Goal: Information Seeking & Learning: Learn about a topic

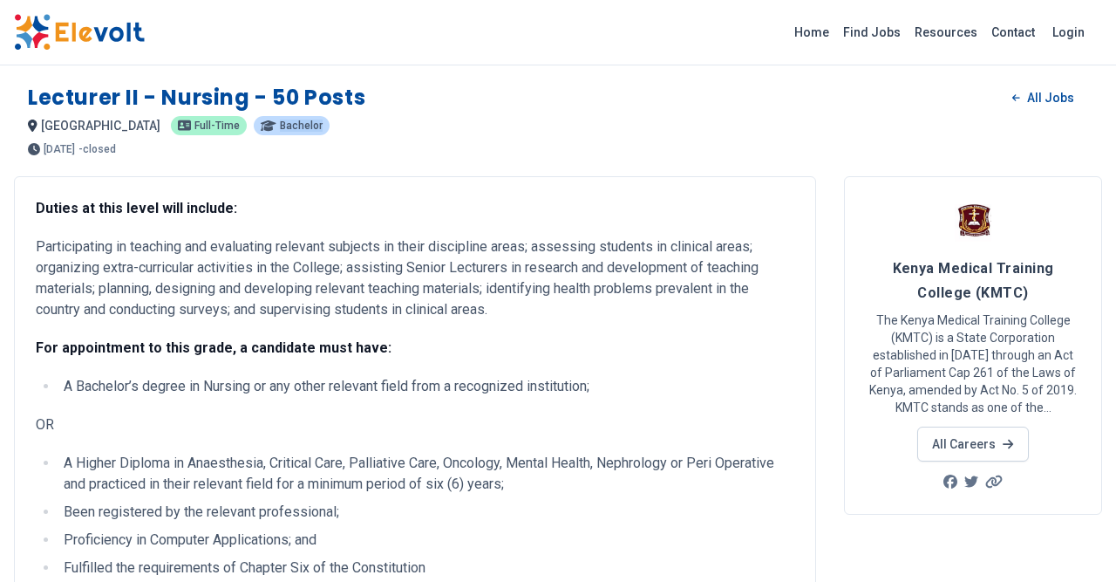
drag, startPoint x: 37, startPoint y: 97, endPoint x: 324, endPoint y: 107, distance: 286.2
click at [318, 107] on h1 "Lecturer II - Nursing - 50 Posts" at bounding box center [196, 98] width 337 height 28
drag, startPoint x: 455, startPoint y: 191, endPoint x: 286, endPoint y: 315, distance: 209.7
click at [455, 192] on div "Duties at this level will include: Participating in teaching and evaluating rel…" at bounding box center [415, 476] width 802 height 600
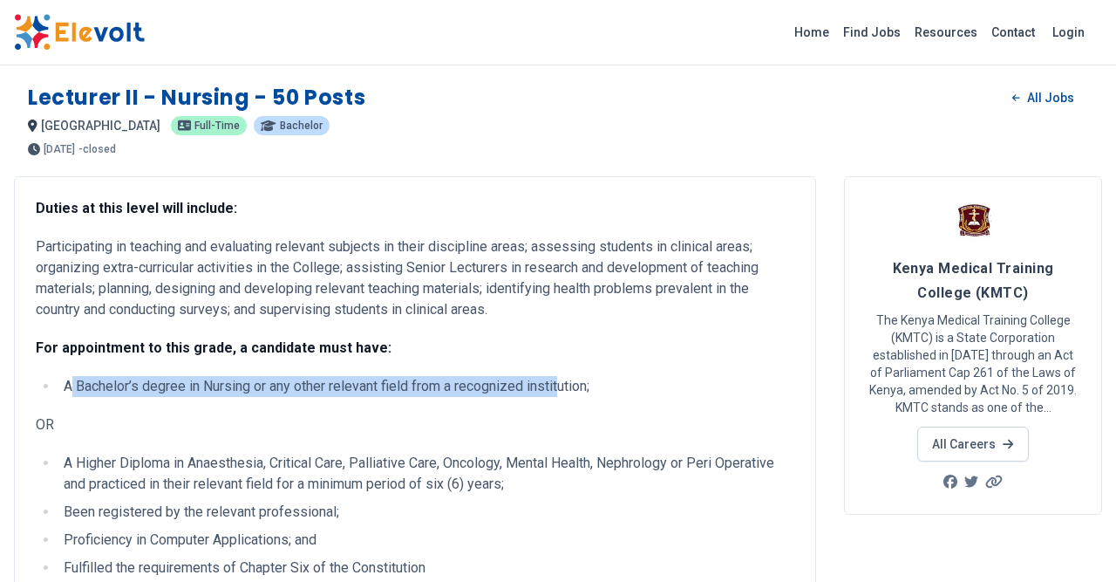
drag, startPoint x: 70, startPoint y: 381, endPoint x: 564, endPoint y: 382, distance: 494.5
click at [566, 390] on li "A Bachelor’s degree in Nursing or any other relevant field from a recognized in…" at bounding box center [426, 386] width 736 height 21
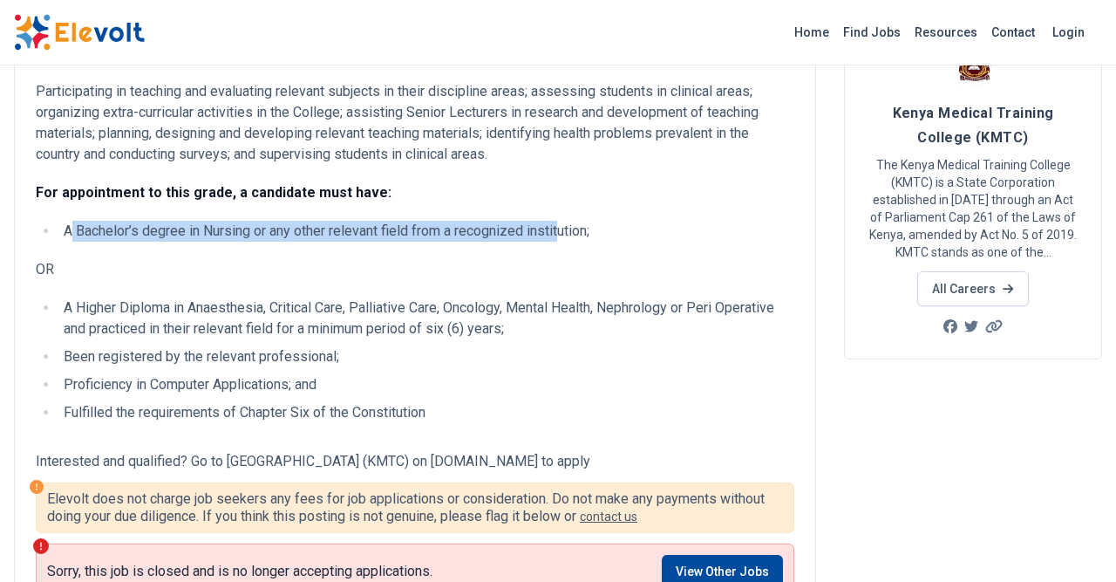
scroll to position [181, 0]
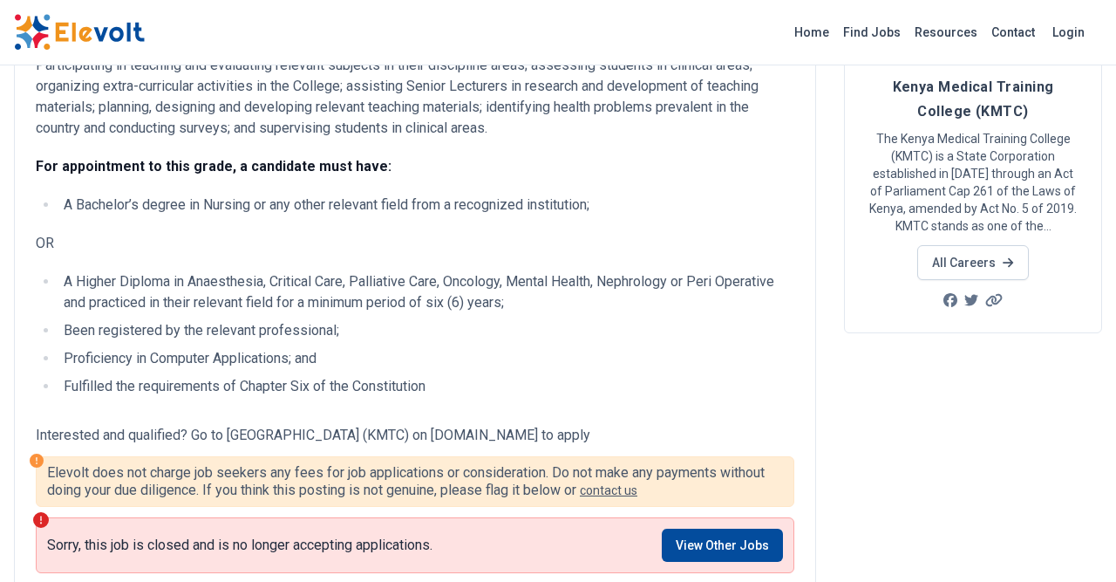
click at [100, 286] on li "A Higher Diploma in Anaesthesia, Critical Care, Palliative Care, Oncology, Ment…" at bounding box center [426, 292] width 736 height 42
drag, startPoint x: 71, startPoint y: 285, endPoint x: 400, endPoint y: 325, distance: 332.1
click at [405, 330] on ul "A Higher Diploma in Anaesthesia, Critical Care, Palliative Care, Oncology, Ment…" at bounding box center [415, 344] width 759 height 147
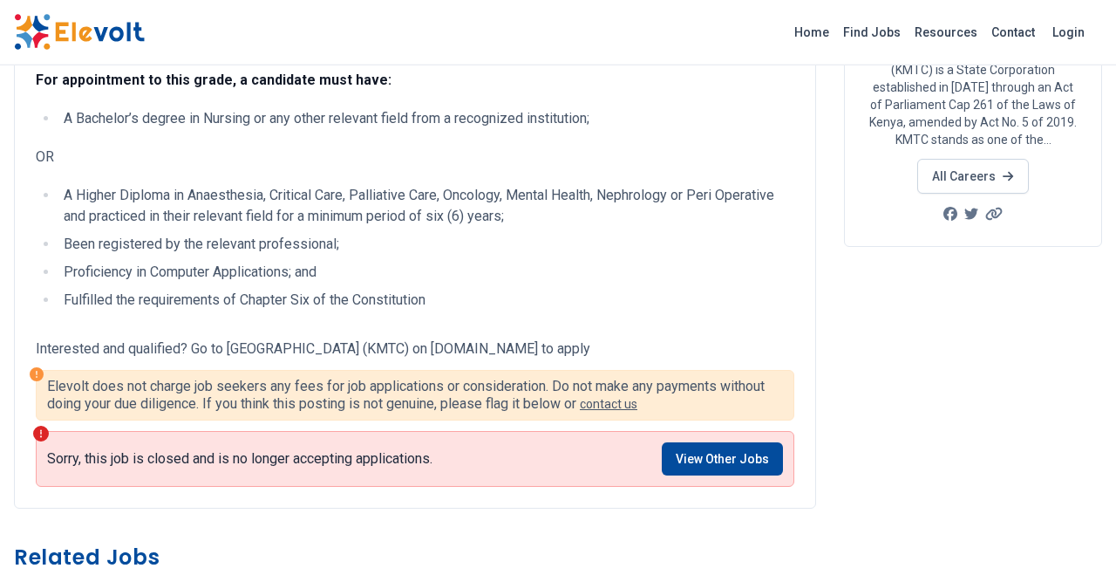
scroll to position [272, 0]
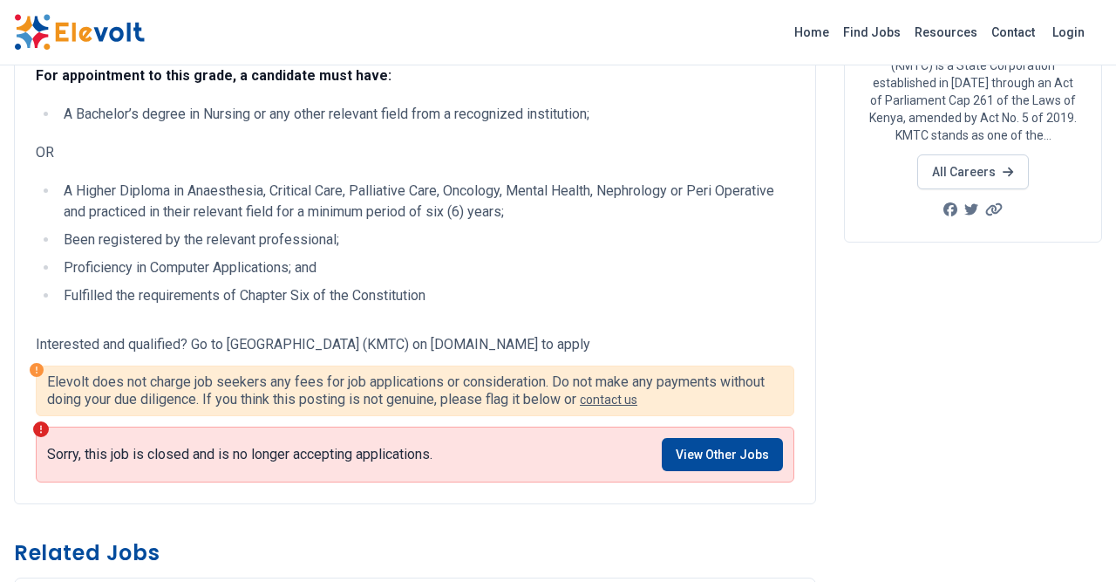
drag, startPoint x: 496, startPoint y: 343, endPoint x: 603, endPoint y: 344, distance: 106.4
click at [603, 344] on p "Interested and qualified? Go to [GEOGRAPHIC_DATA] (KMTC) on [DOMAIN_NAME] to ap…" at bounding box center [415, 344] width 759 height 21
copy p "[DOMAIN_NAME]"
